Goal: Transaction & Acquisition: Subscribe to service/newsletter

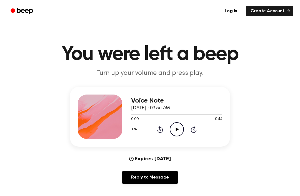
click at [176, 131] on icon at bounding box center [177, 130] width 3 height 4
click at [161, 130] on icon "Rewind 5 seconds" at bounding box center [160, 129] width 6 height 7
click at [161, 129] on icon "Rewind 5 seconds" at bounding box center [160, 129] width 6 height 7
click at [159, 129] on icon "Rewind 5 seconds" at bounding box center [160, 129] width 6 height 7
click at [157, 125] on div "1.0x Rewind 5 seconds Pause Audio Skip 5 seconds" at bounding box center [176, 130] width 91 height 14
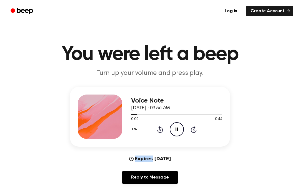
click at [160, 130] on icon at bounding box center [159, 130] width 1 height 2
click at [160, 128] on icon at bounding box center [160, 129] width 6 height 7
click at [160, 129] on icon "Rewind 5 seconds" at bounding box center [160, 129] width 6 height 7
click at [132, 178] on link "Reply to Message" at bounding box center [150, 177] width 56 height 13
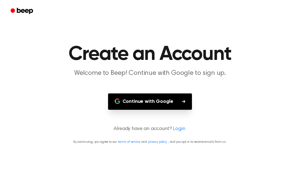
click at [148, 187] on main "Create an Account Welcome to Beep! Continue with Google to sign up. Continue wi…" at bounding box center [150, 98] width 300 height 196
click at [147, 187] on main "Create an Account Welcome to Beep! Continue with Google to sign up. Continue wi…" at bounding box center [150, 98] width 300 height 196
click at [140, 175] on main "Create an Account Welcome to Beep! Continue with Google to sign up. Continue wi…" at bounding box center [150, 98] width 300 height 196
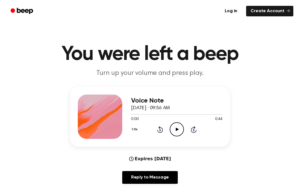
click at [175, 129] on icon "Play Audio" at bounding box center [177, 130] width 14 height 14
click at [177, 131] on icon "Play Audio" at bounding box center [177, 130] width 14 height 14
click at [278, 11] on link "Create Account" at bounding box center [269, 11] width 47 height 11
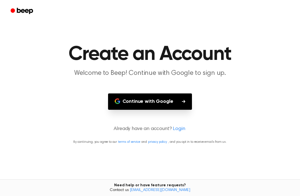
scroll to position [18, 0]
click at [133, 192] on span "Contact us support@beepaudio.com" at bounding box center [149, 190] width 293 height 5
click at [129, 178] on main "Create an Account Welcome to Beep! Continue with Google to sign up. Continue wi…" at bounding box center [150, 98] width 300 height 196
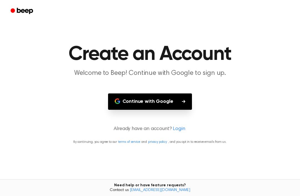
click at [121, 187] on div "Need help or have feature requests? Contact us support@beepaudio.com" at bounding box center [150, 188] width 300 height 17
click at [124, 190] on span "Contact us support@beepaudio.com" at bounding box center [149, 190] width 293 height 5
click at [123, 195] on div "Need help or have feature requests? Contact us support@beepaudio.com" at bounding box center [150, 188] width 300 height 17
click at [145, 94] on button "Continue with Google" at bounding box center [150, 102] width 84 height 16
